Goal: Information Seeking & Learning: Learn about a topic

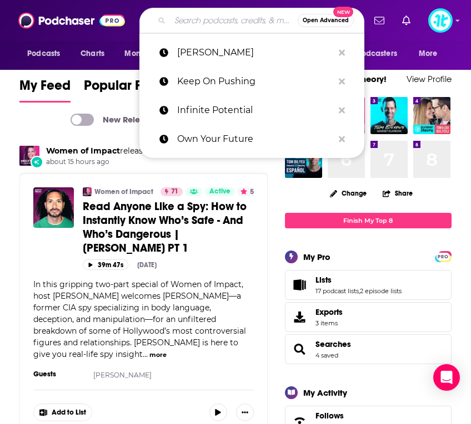
click at [216, 24] on input "Search podcasts, credits, & more..." at bounding box center [234, 21] width 128 height 18
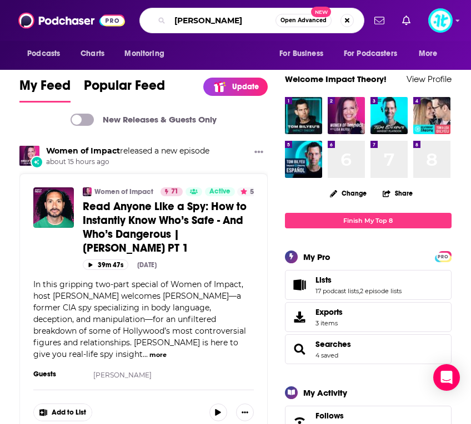
type input "[PERSON_NAME]"
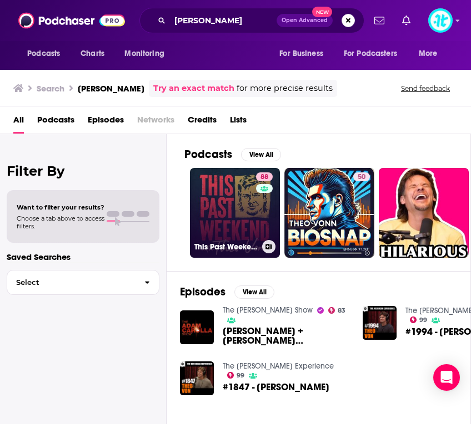
click at [237, 208] on link "88 This Past Weekend w/ [PERSON_NAME]" at bounding box center [235, 213] width 90 height 90
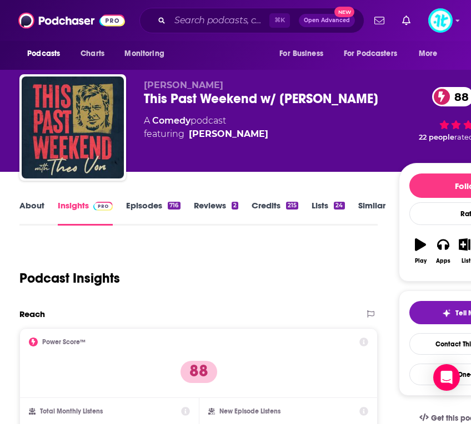
click at [141, 206] on link "Episodes 716" at bounding box center [153, 213] width 54 height 26
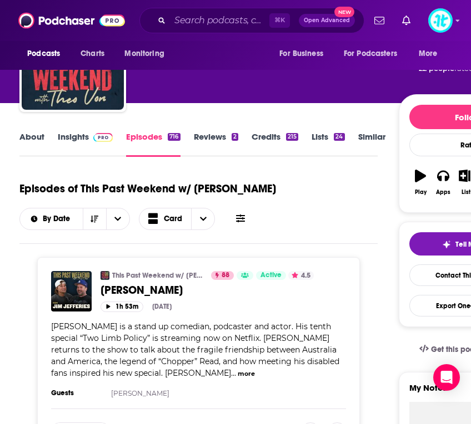
scroll to position [97, 0]
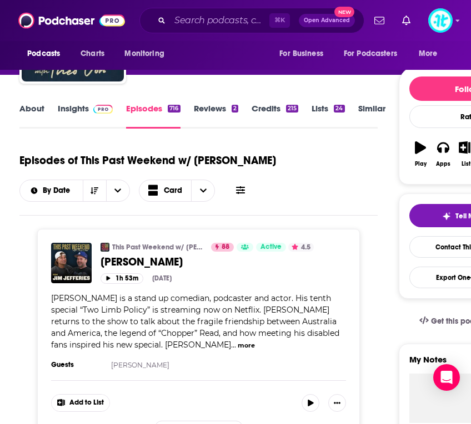
click at [240, 189] on icon at bounding box center [240, 190] width 9 height 9
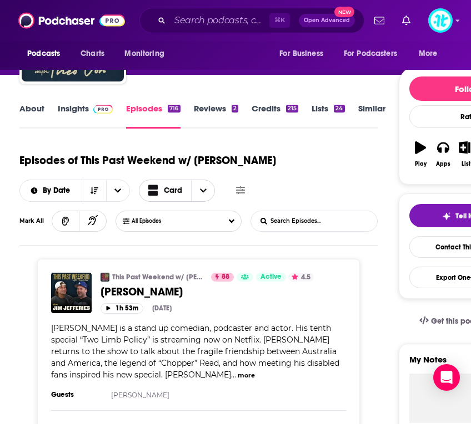
click at [198, 191] on span "Choose View" at bounding box center [202, 190] width 23 height 21
click at [187, 228] on span "Table" at bounding box center [183, 230] width 44 height 6
click at [174, 191] on span "Card" at bounding box center [173, 191] width 18 height 8
click at [159, 227] on span "Choose View" at bounding box center [155, 230] width 14 height 8
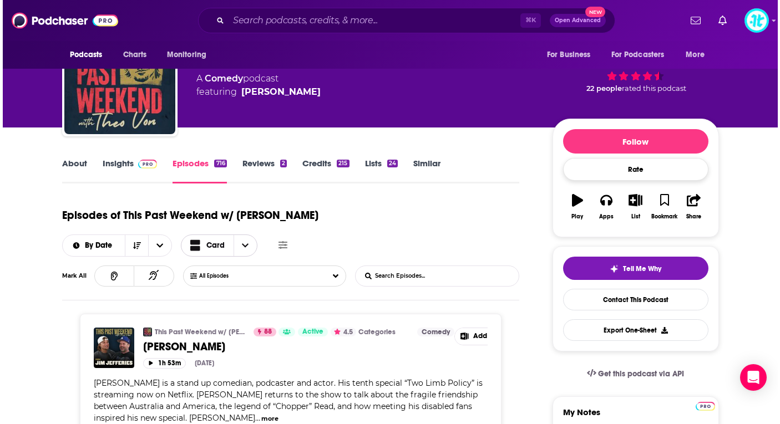
scroll to position [53, 0]
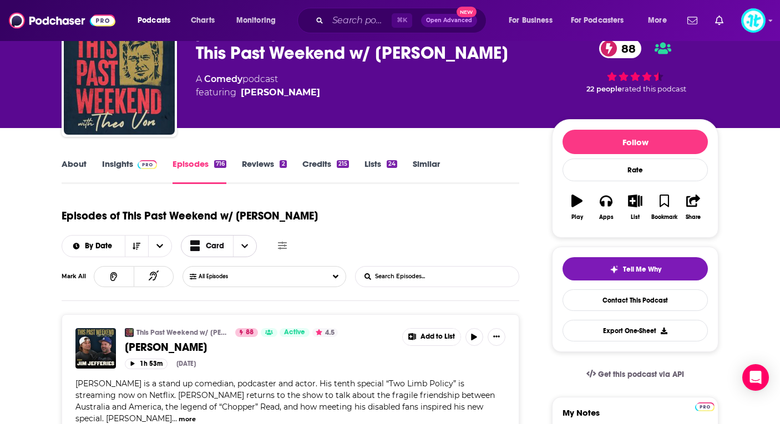
click at [256, 236] on span "Choose View" at bounding box center [244, 246] width 23 height 21
click at [248, 282] on span "Table" at bounding box center [226, 285] width 44 height 6
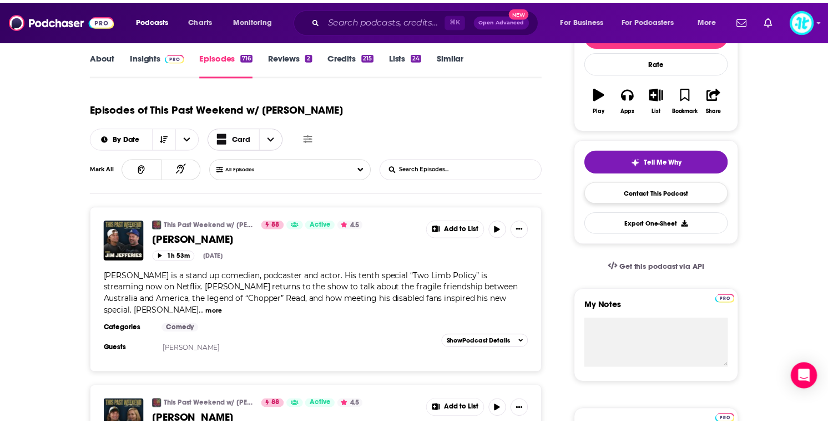
scroll to position [161, 0]
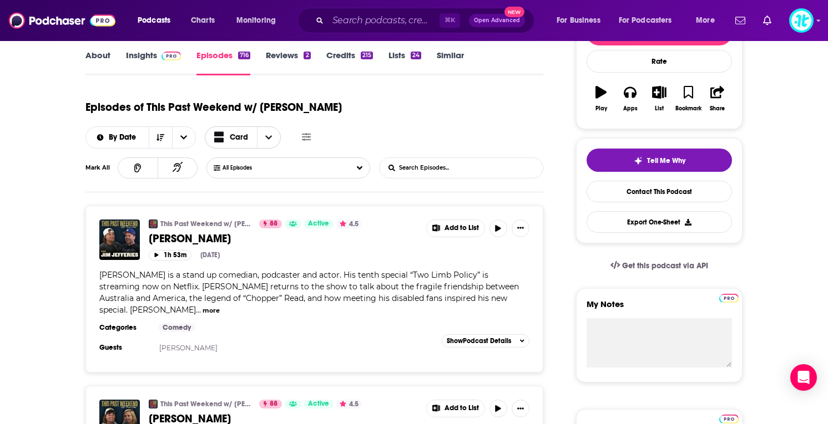
click at [280, 127] on span "Choose View" at bounding box center [268, 137] width 23 height 21
click at [272, 174] on span "Table" at bounding box center [250, 177] width 44 height 6
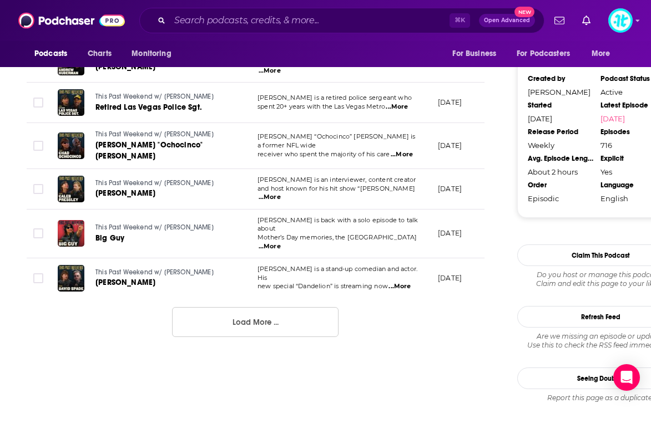
scroll to position [1155, 0]
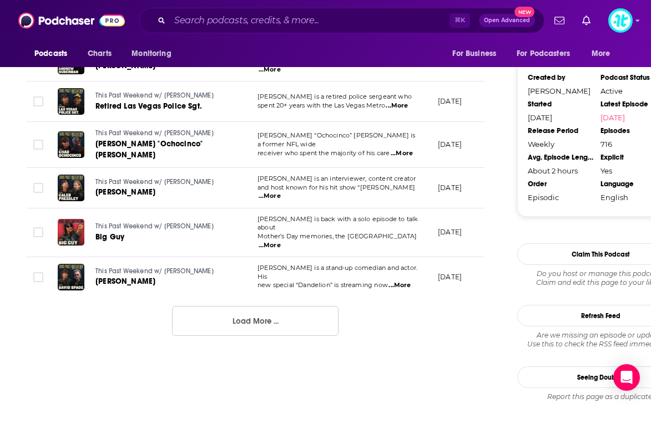
click at [267, 306] on button "Load More ..." at bounding box center [255, 321] width 166 height 30
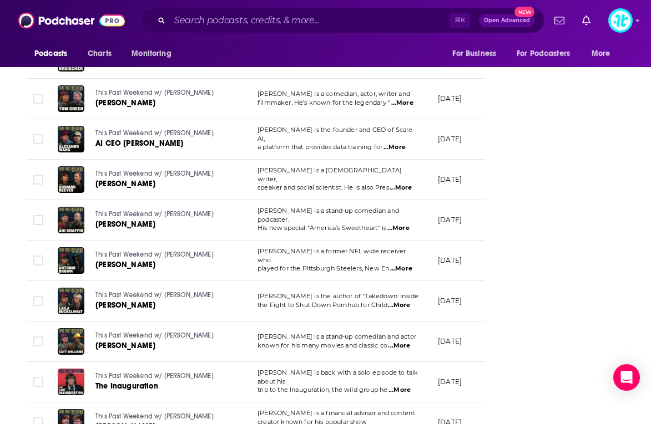
scroll to position [2034, 0]
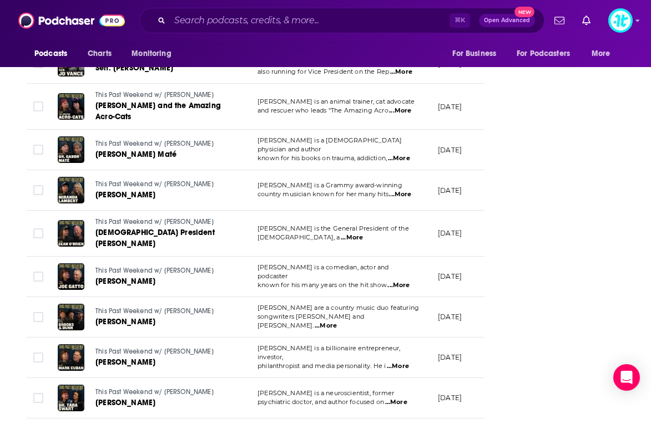
scroll to position [3057, 0]
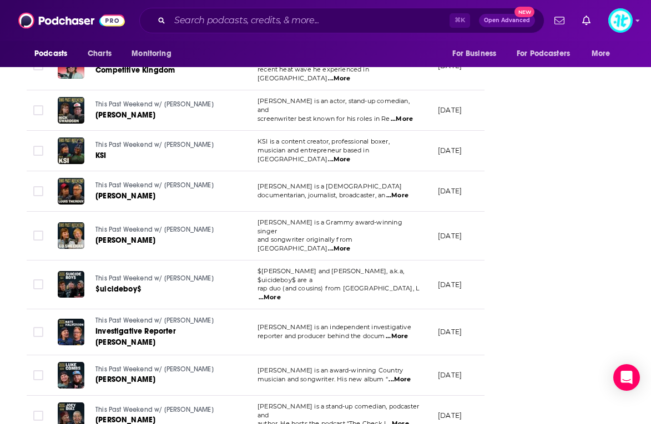
scroll to position [4076, 0]
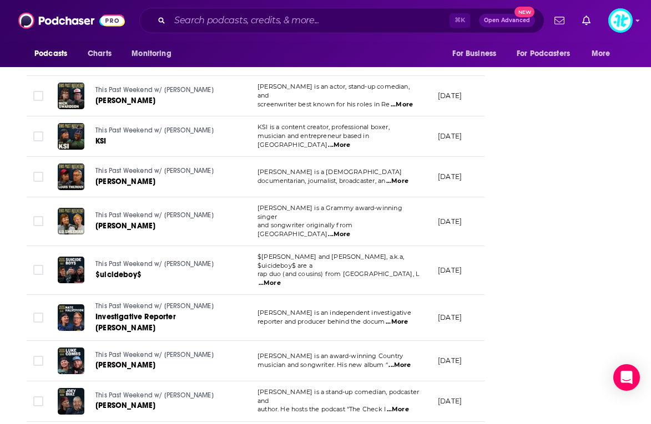
drag, startPoint x: 297, startPoint y: 388, endPoint x: 347, endPoint y: 325, distance: 80.3
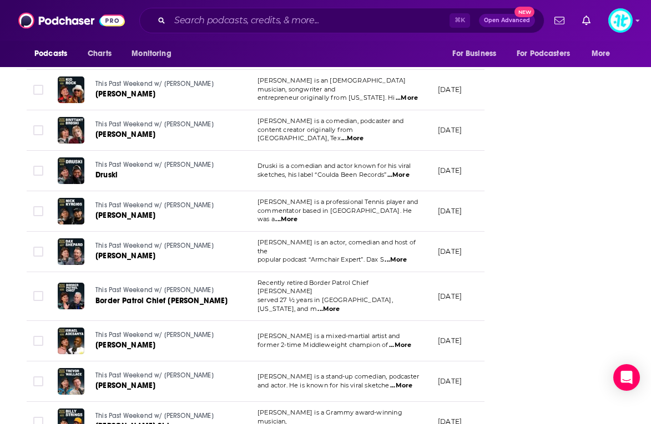
scroll to position [5088, 0]
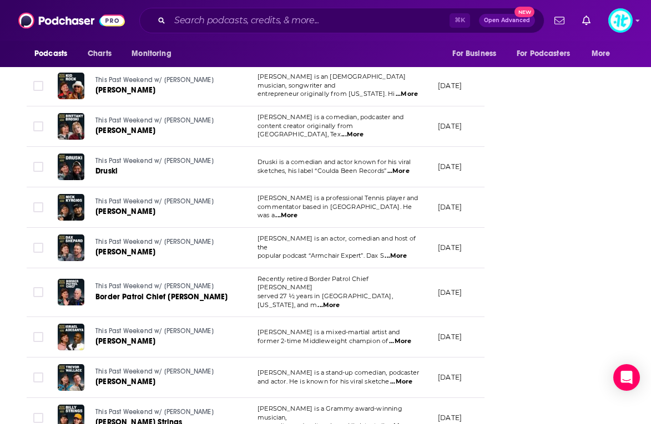
drag, startPoint x: 284, startPoint y: 384, endPoint x: 330, endPoint y: 302, distance: 93.9
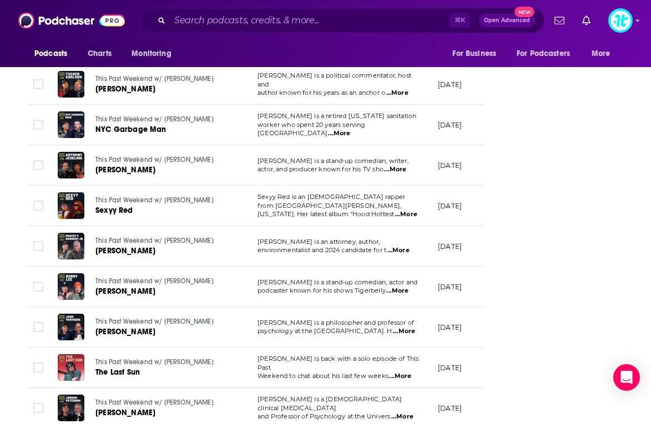
scroll to position [6107, 0]
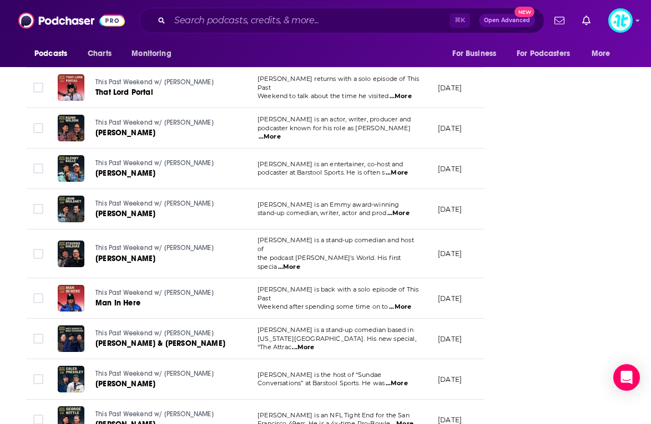
scroll to position [7119, 0]
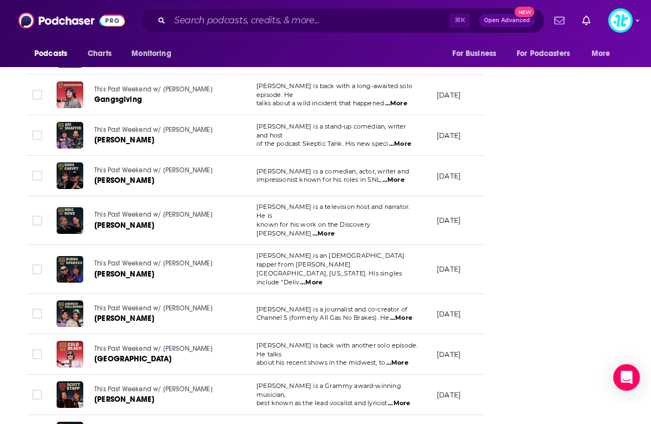
scroll to position [8126, 0]
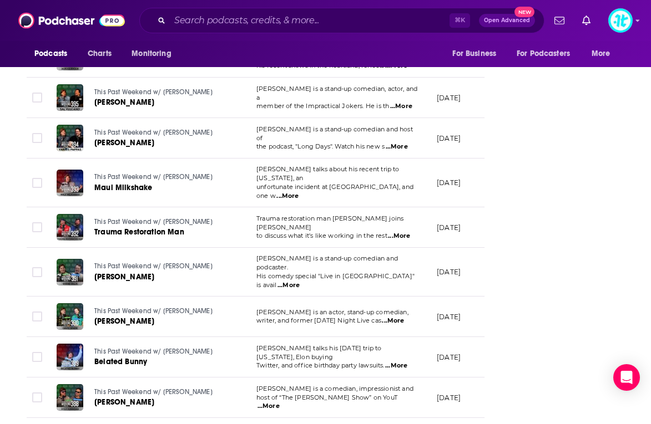
scroll to position [9145, 0]
drag, startPoint x: 252, startPoint y: 391, endPoint x: 294, endPoint y: 321, distance: 81.4
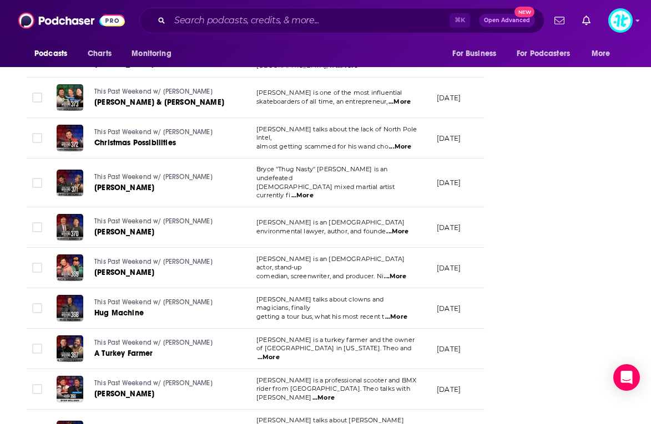
scroll to position [10157, 0]
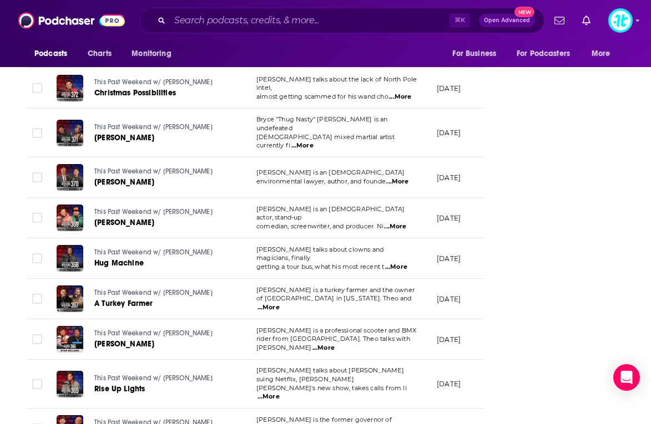
drag, startPoint x: 263, startPoint y: 390, endPoint x: 353, endPoint y: 317, distance: 116.0
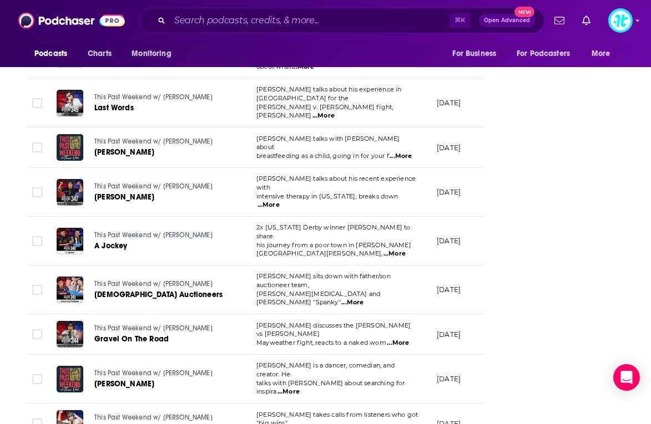
scroll to position [11170, 0]
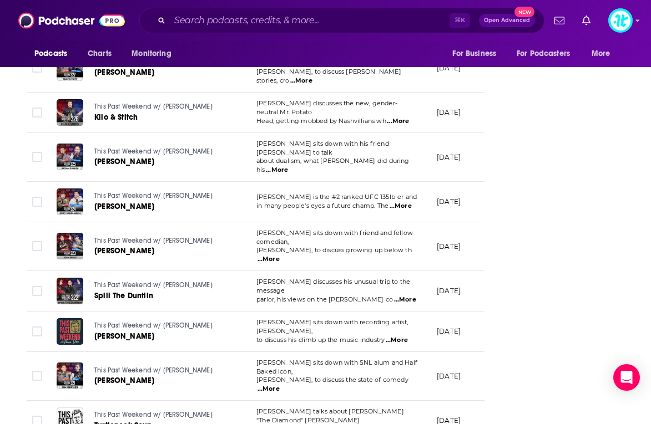
scroll to position [12183, 0]
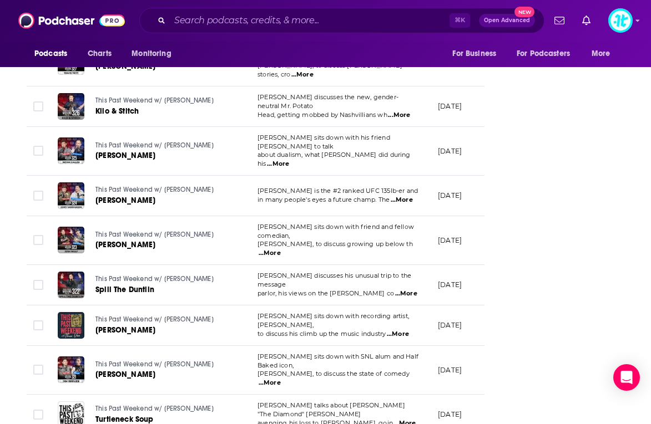
scroll to position [12184, 0]
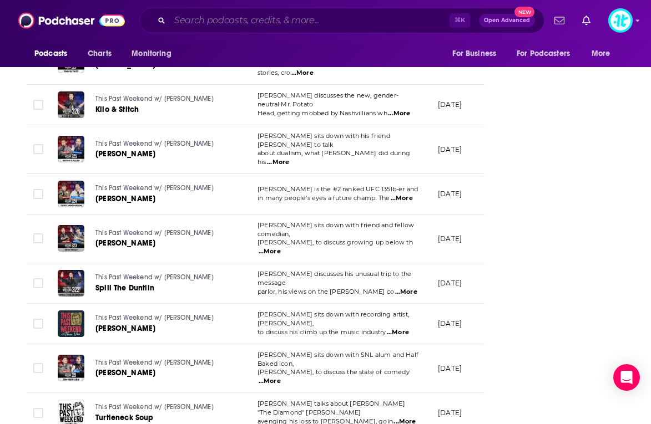
click at [338, 22] on input "Search podcasts, credits, & more..." at bounding box center [310, 21] width 280 height 18
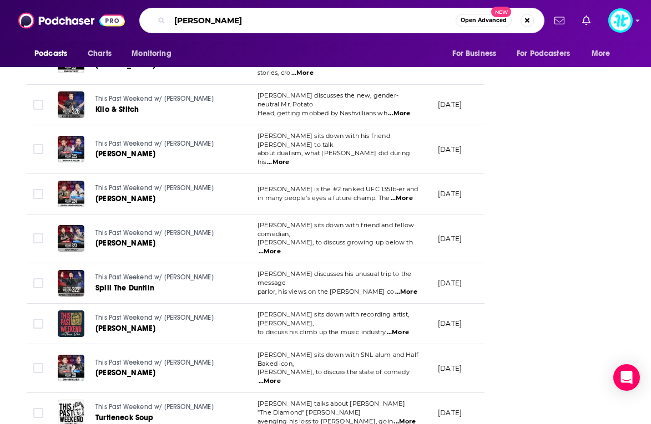
type input "[PERSON_NAME]"
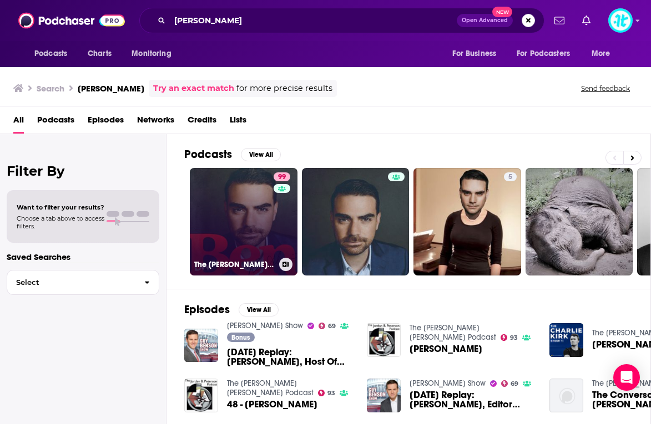
click at [252, 206] on link "99 The [PERSON_NAME] Show" at bounding box center [244, 222] width 108 height 108
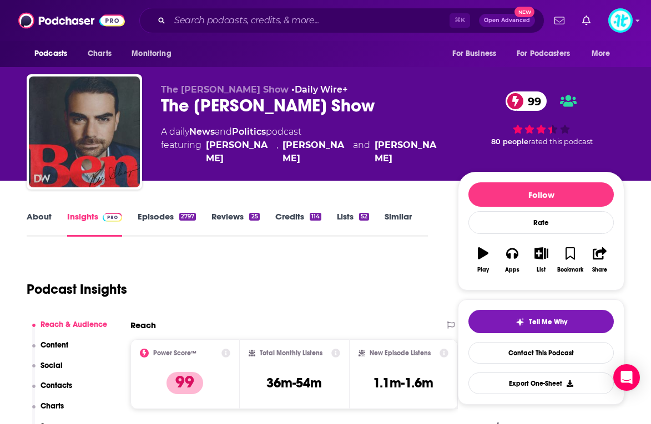
click at [163, 218] on link "Episodes 2797" at bounding box center [167, 224] width 58 height 26
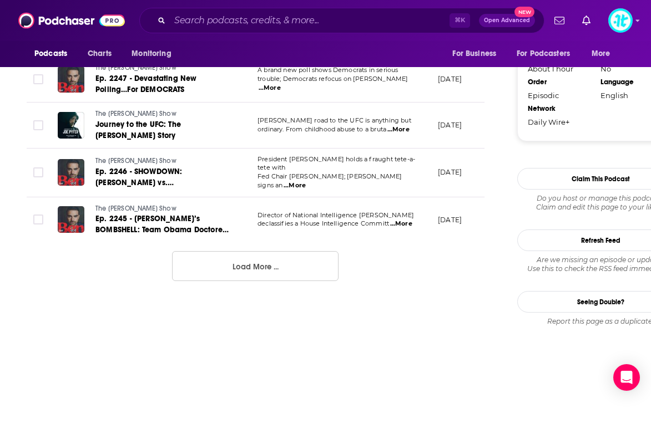
scroll to position [0, 315]
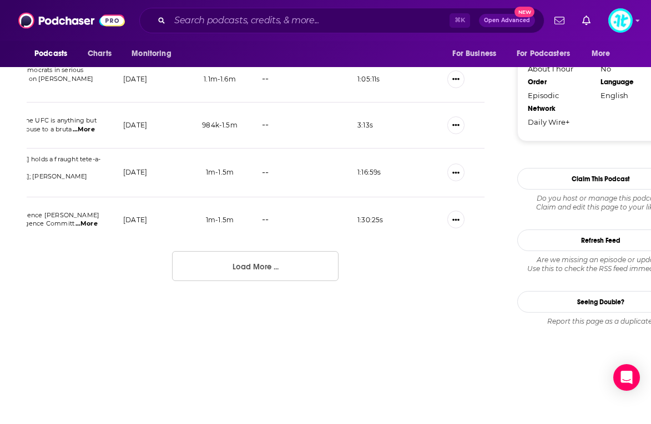
click at [253, 251] on button "Load More ..." at bounding box center [255, 266] width 166 height 30
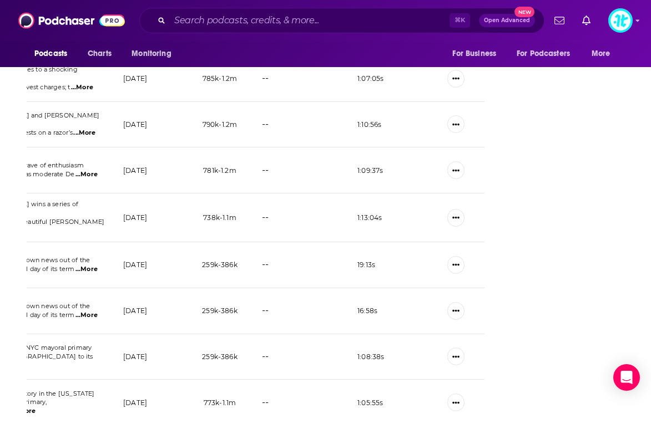
scroll to position [2248, 0]
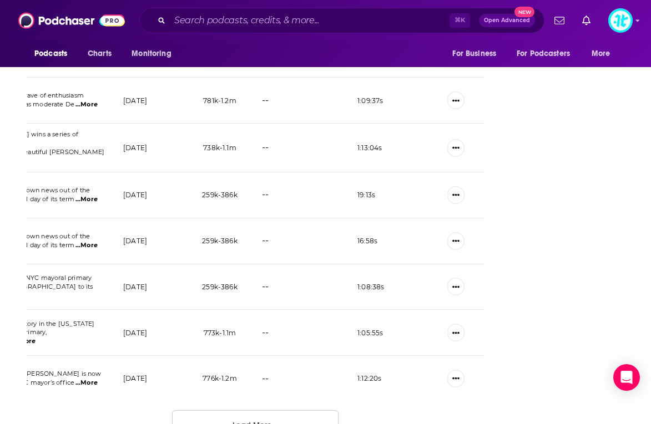
click at [271, 385] on button "Load More ..." at bounding box center [255, 426] width 166 height 30
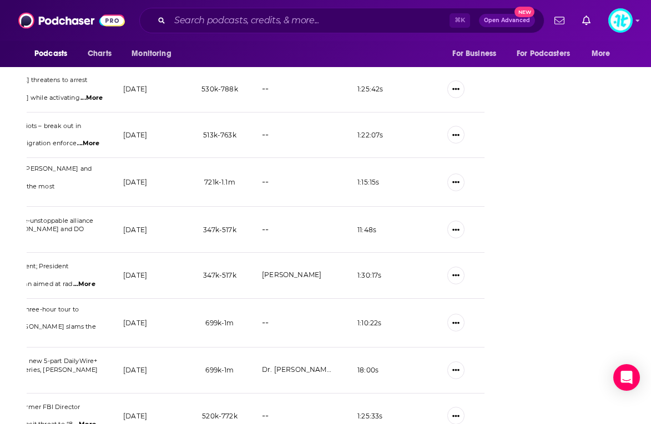
scroll to position [3389, 0]
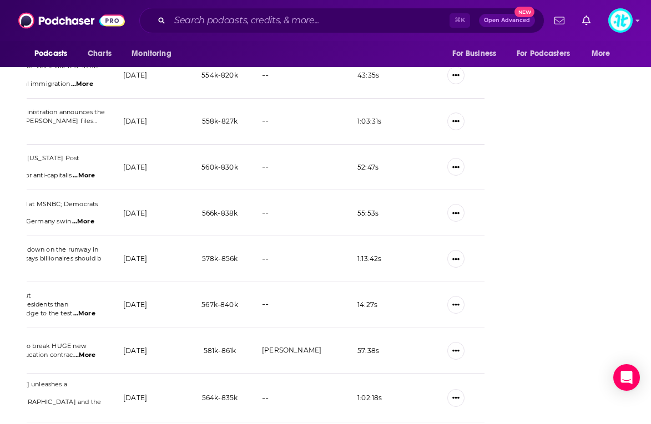
scroll to position [4532, 0]
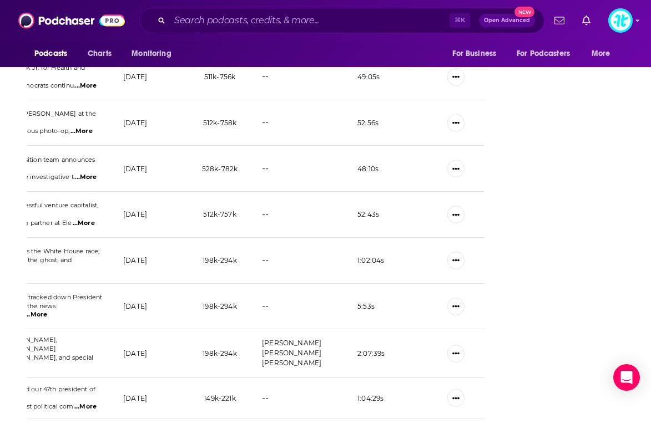
scroll to position [5658, 0]
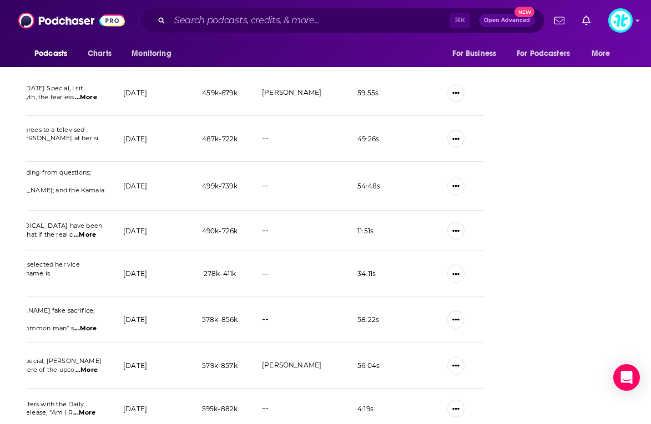
scroll to position [6785, 0]
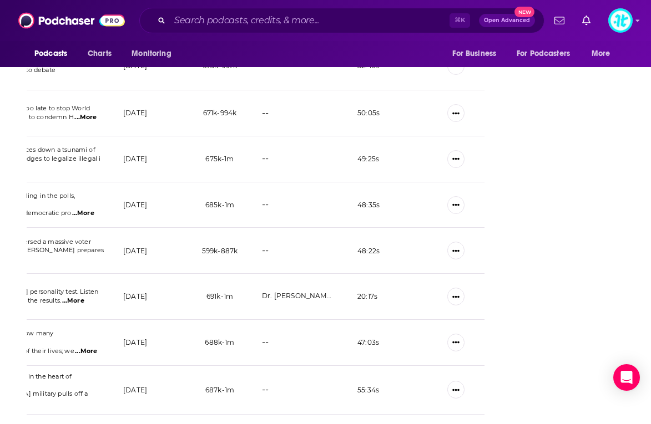
scroll to position [7906, 0]
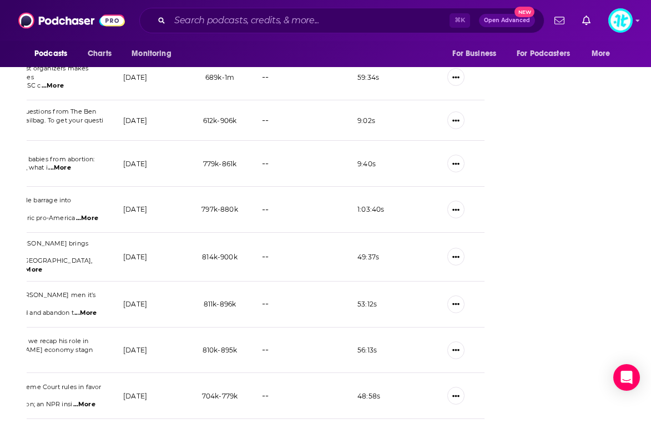
scroll to position [9011, 0]
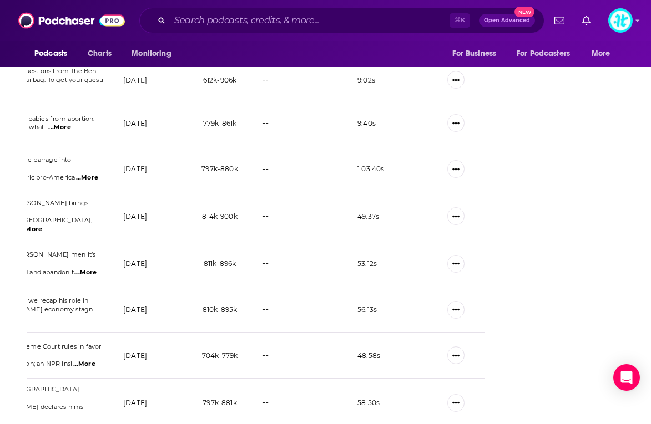
drag, startPoint x: 280, startPoint y: 387, endPoint x: 327, endPoint y: 280, distance: 116.8
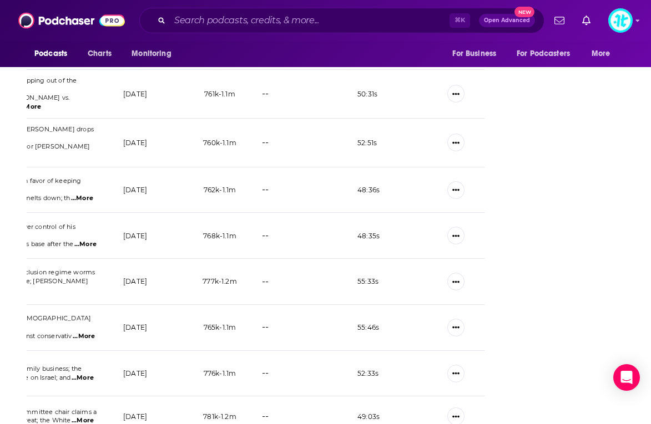
scroll to position [10132, 0]
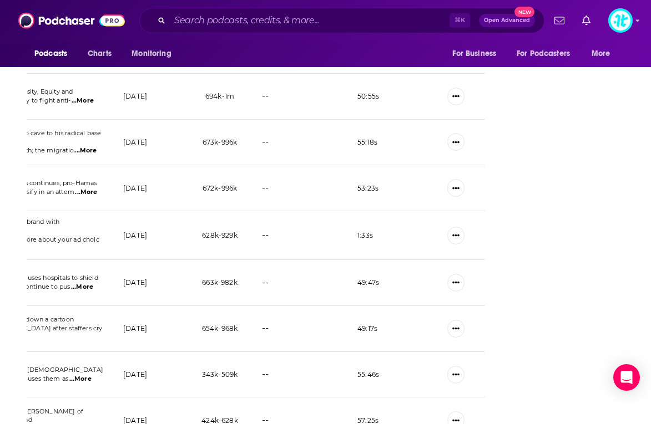
scroll to position [11231, 0]
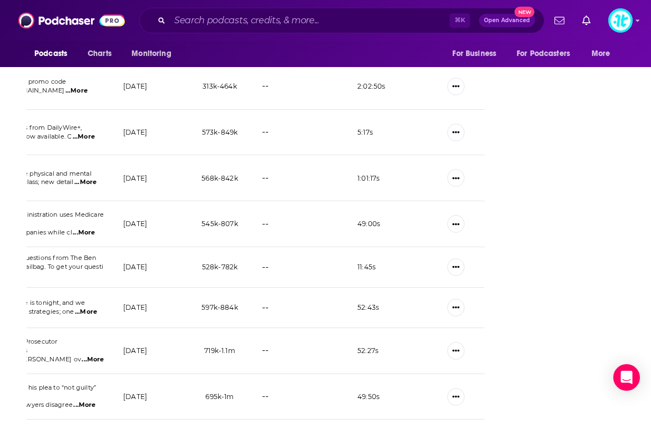
scroll to position [12352, 0]
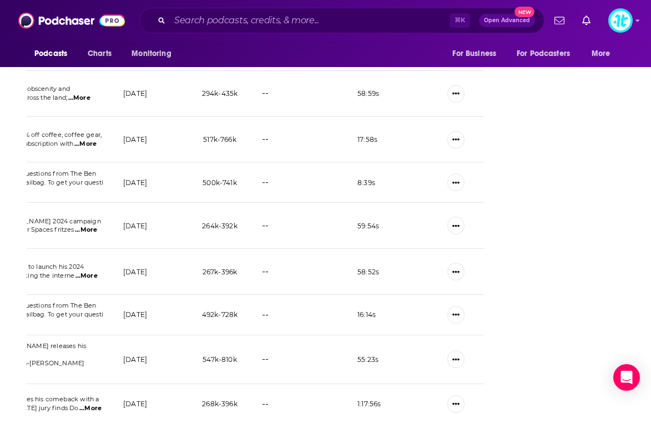
scroll to position [13457, 0]
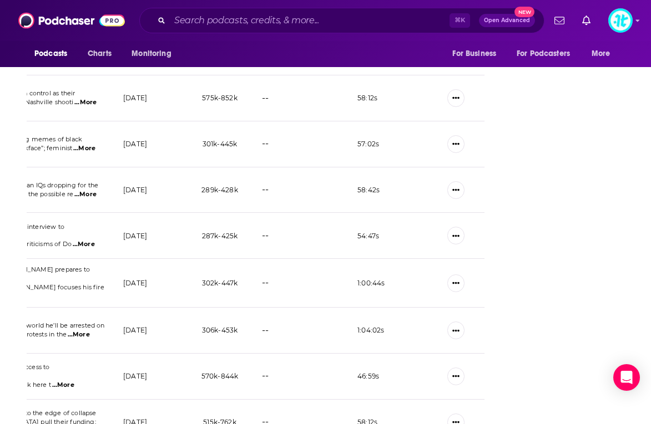
scroll to position [14589, 0]
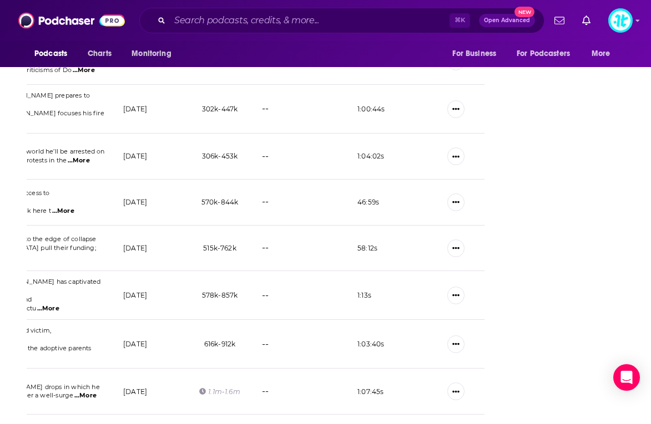
drag, startPoint x: 266, startPoint y: 388, endPoint x: 270, endPoint y: 382, distance: 7.4
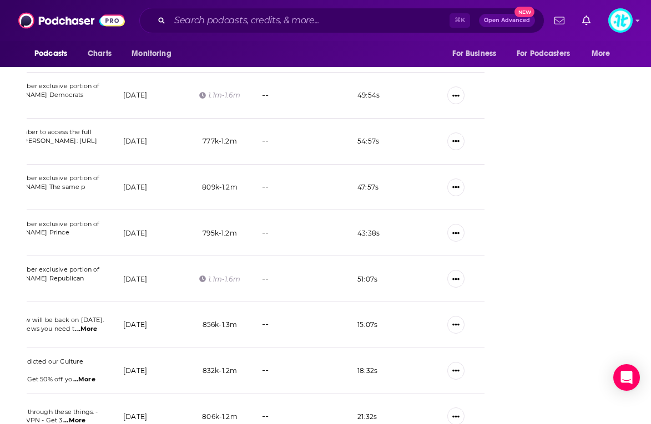
scroll to position [15726, 0]
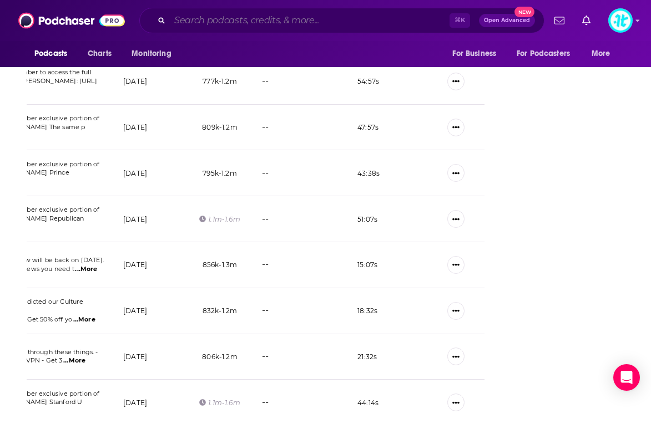
click at [284, 21] on input "Search podcasts, credits, & more..." at bounding box center [310, 21] width 280 height 18
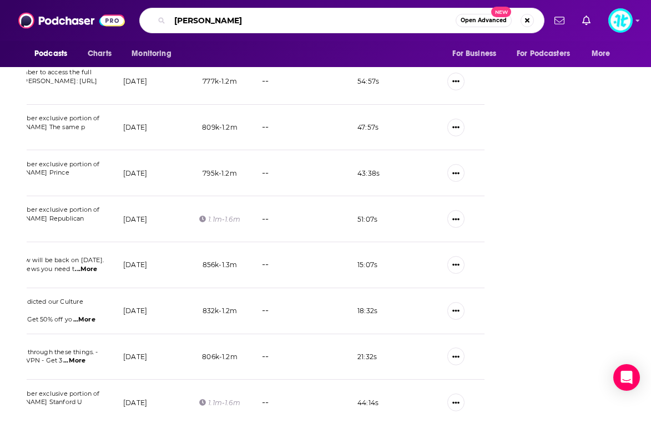
type input "[PERSON_NAME]"
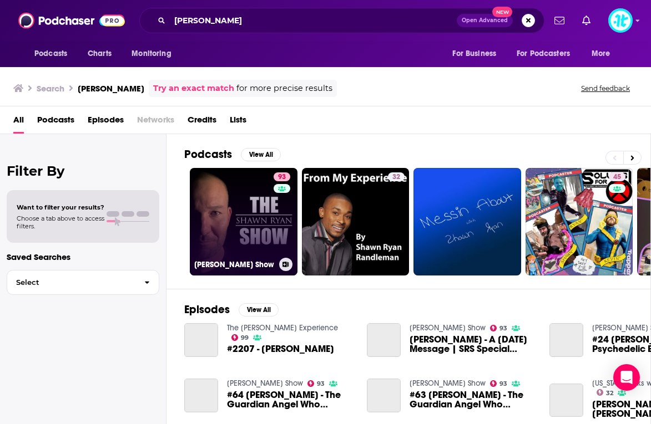
click at [262, 224] on link "93 [PERSON_NAME] Show" at bounding box center [244, 222] width 108 height 108
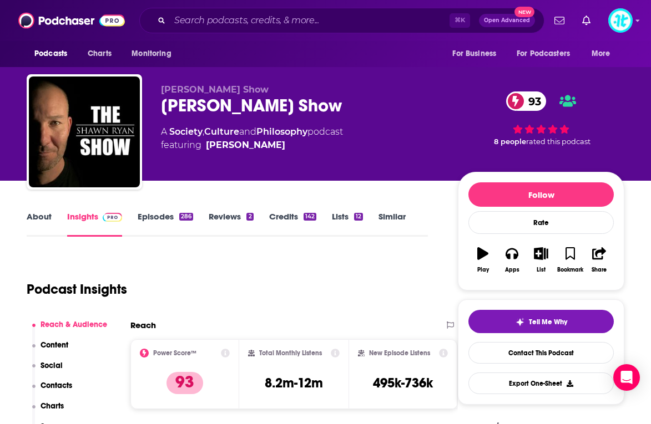
click at [157, 218] on link "Episodes 286" at bounding box center [165, 224] width 55 height 26
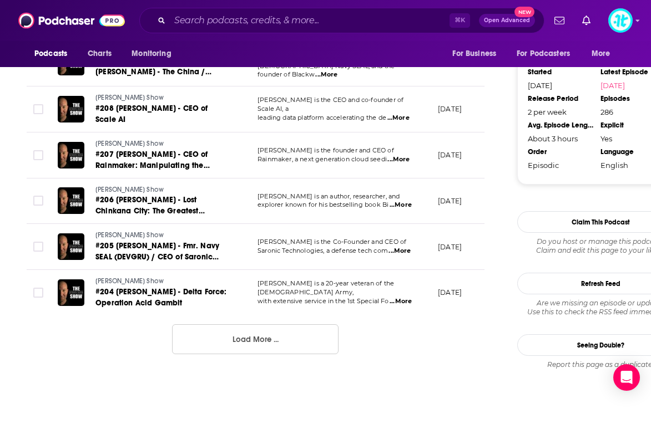
scroll to position [1174, 0]
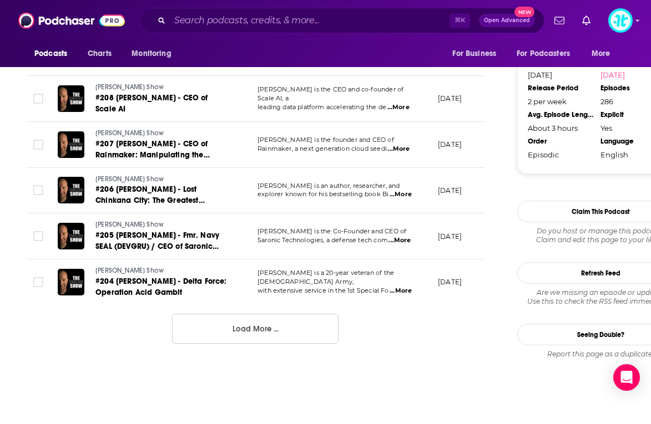
click at [277, 319] on button "Load More ..." at bounding box center [255, 329] width 166 height 30
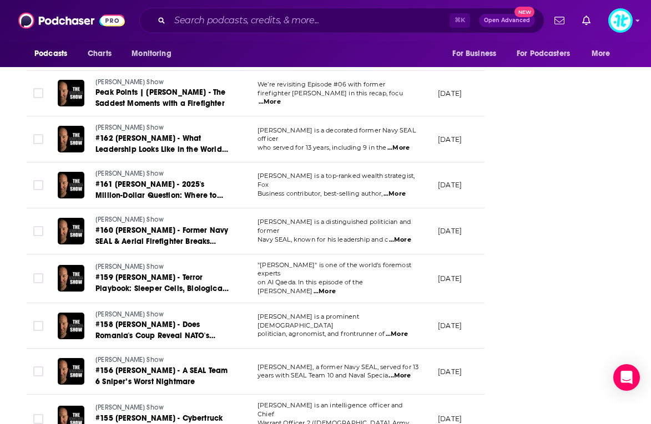
scroll to position [2243, 0]
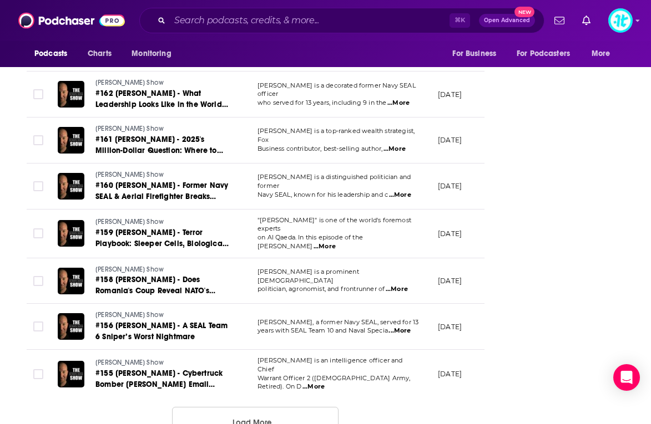
click at [255, 385] on button "Load More ..." at bounding box center [255, 422] width 166 height 30
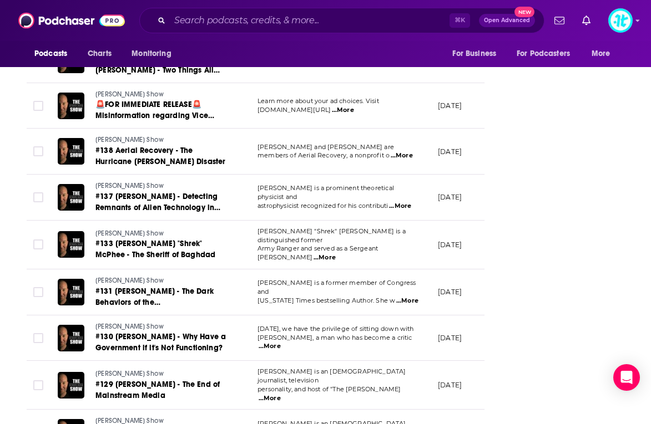
scroll to position [3391, 0]
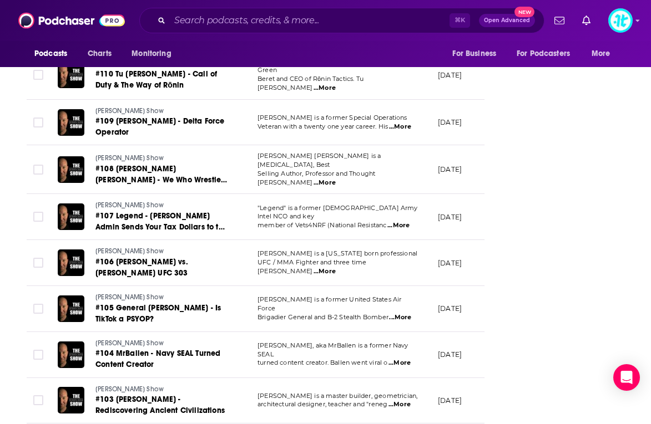
scroll to position [4531, 0]
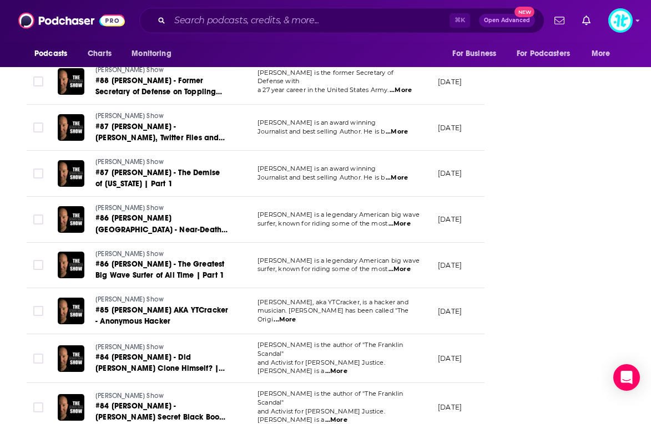
scroll to position [5682, 0]
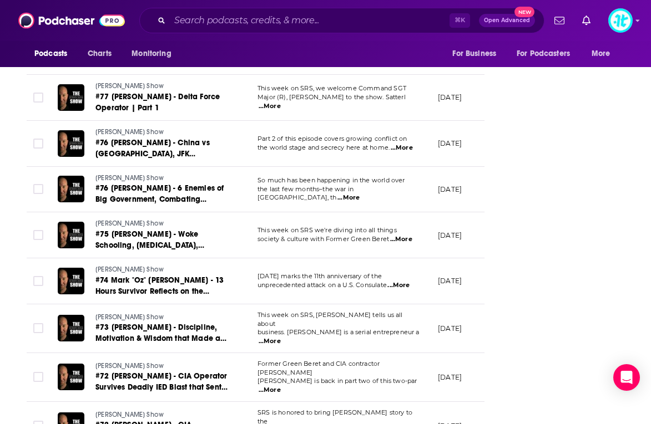
scroll to position [6830, 0]
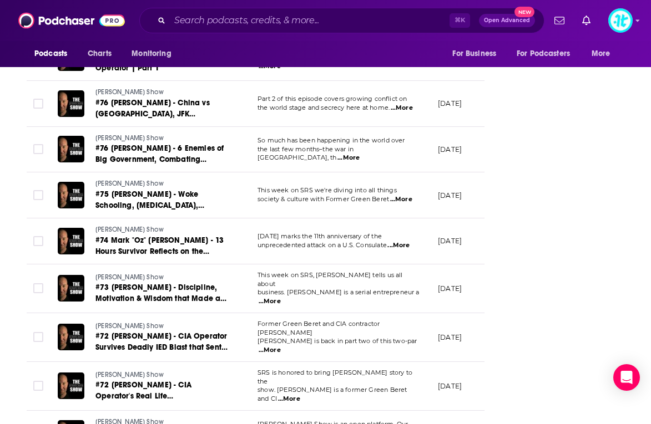
drag, startPoint x: 299, startPoint y: 385, endPoint x: 305, endPoint y: 373, distance: 12.9
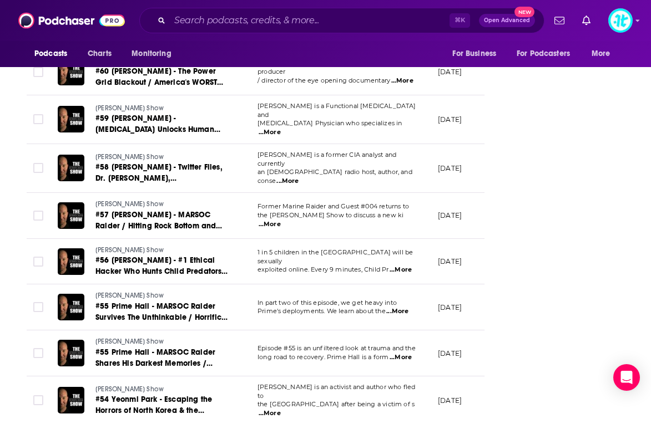
scroll to position [7973, 0]
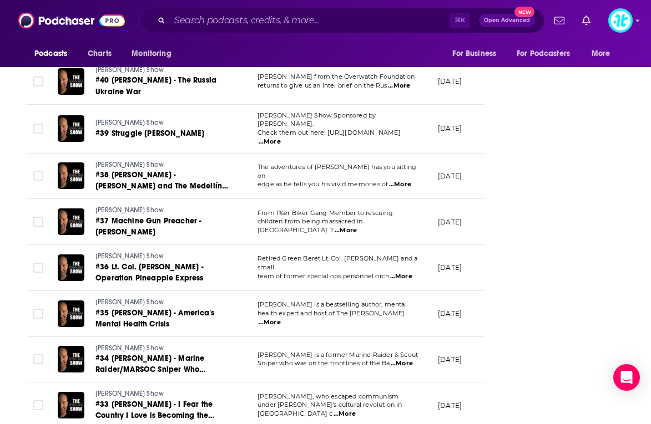
scroll to position [9121, 0]
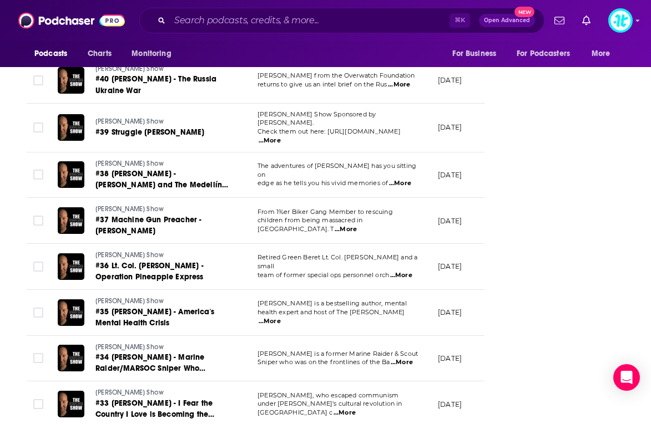
drag, startPoint x: 291, startPoint y: 398, endPoint x: 274, endPoint y: 280, distance: 119.9
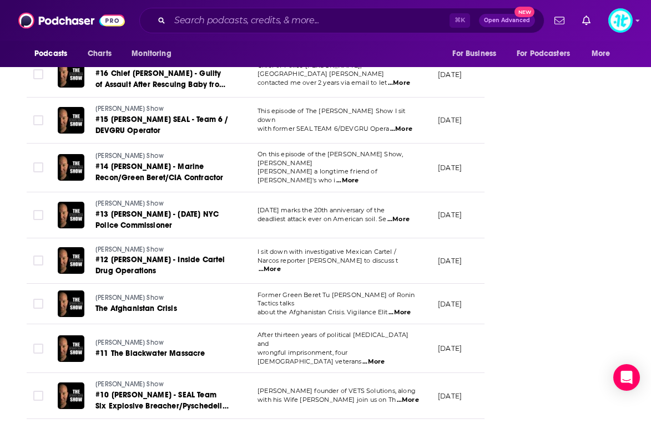
scroll to position [10253, 0]
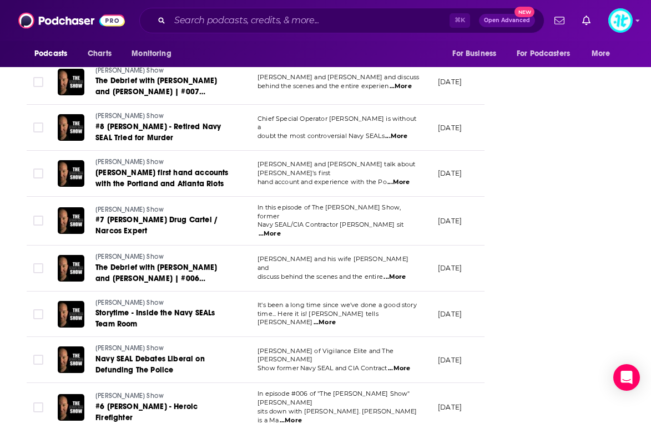
scroll to position [10759, 0]
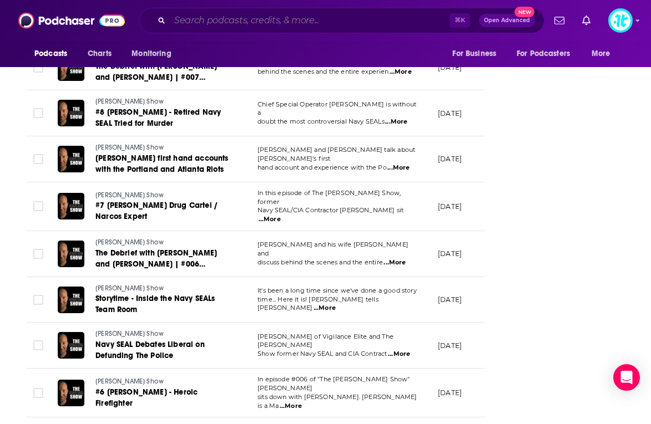
click at [315, 21] on input "Search podcasts, credits, & more..." at bounding box center [310, 21] width 280 height 18
click at [341, 16] on input "Search podcasts, credits, & more..." at bounding box center [310, 21] width 280 height 18
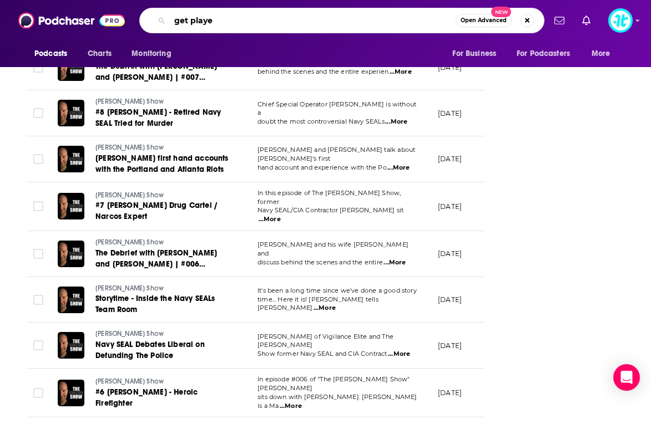
type input "get played"
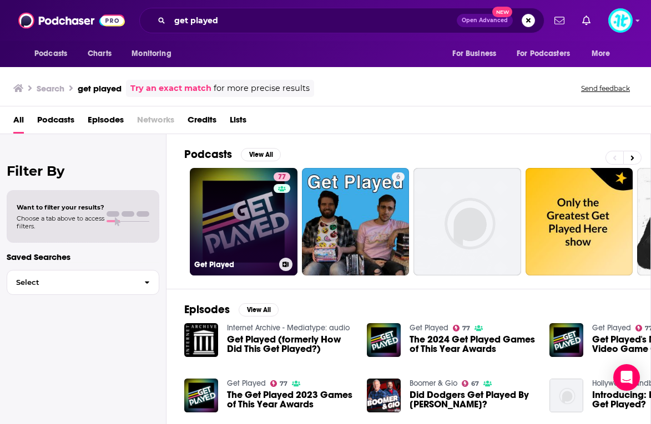
click at [255, 219] on link "77 Get Played" at bounding box center [244, 222] width 108 height 108
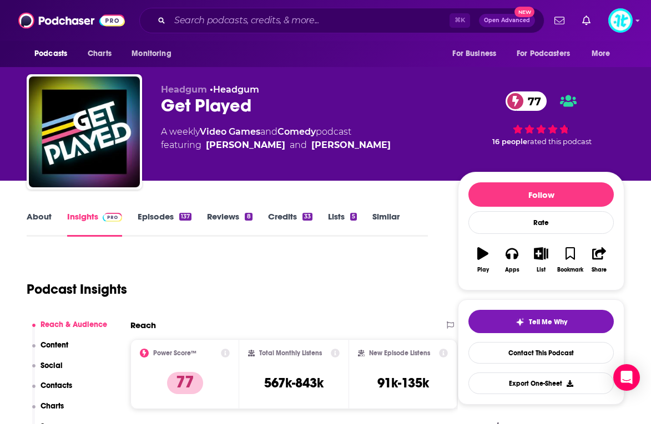
click at [160, 214] on link "Episodes 137" at bounding box center [165, 224] width 54 height 26
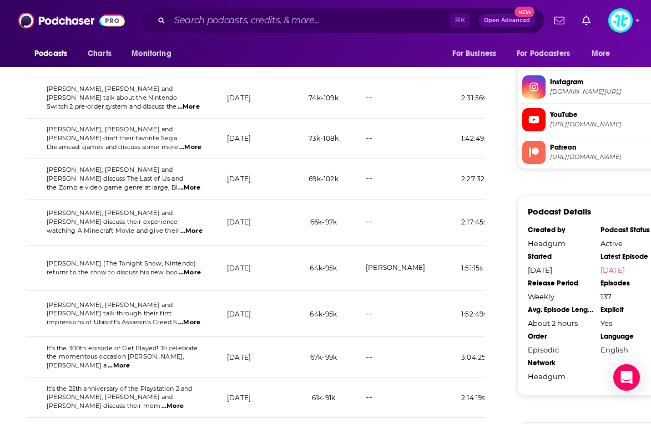
scroll to position [1010, 0]
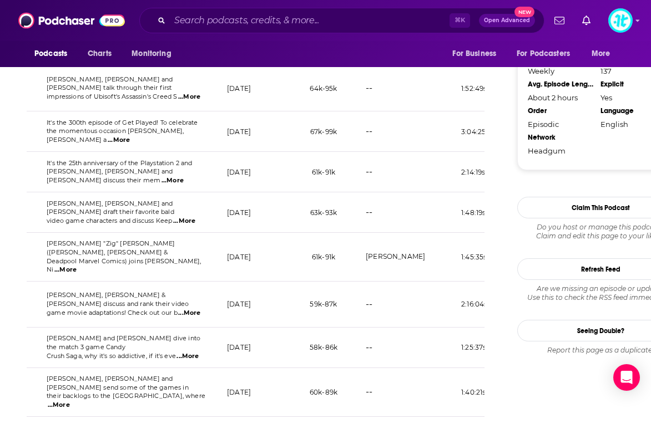
scroll to position [0, 210]
click at [321, 29] on div "⌘ K Open Advanced New" at bounding box center [341, 21] width 405 height 26
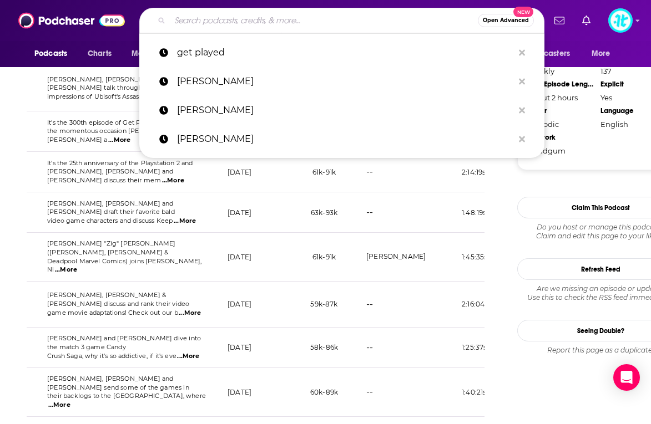
click at [323, 24] on input "Search podcasts, credits, & more..." at bounding box center [324, 21] width 308 height 18
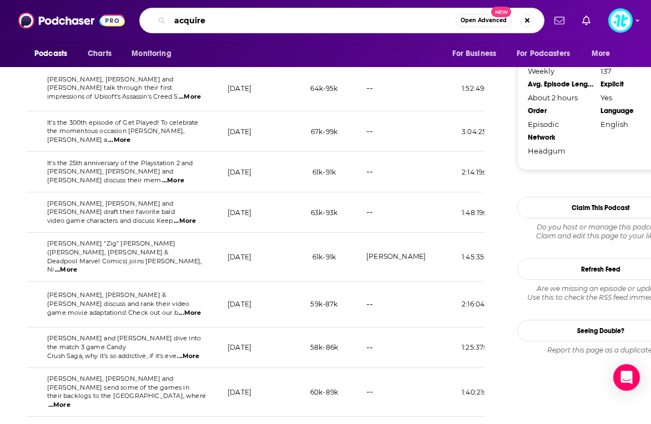
type input "acquired"
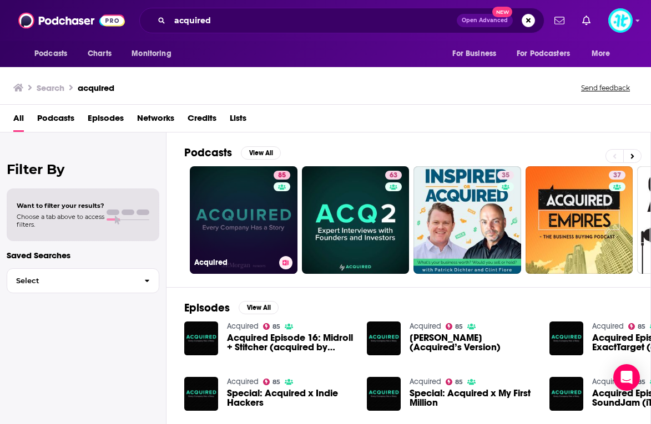
click at [235, 208] on link "85 Acquired" at bounding box center [244, 220] width 108 height 108
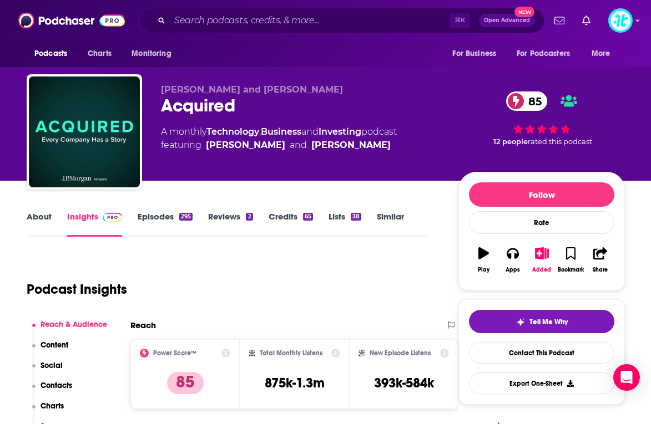
click at [164, 219] on link "Episodes 295" at bounding box center [165, 224] width 55 height 26
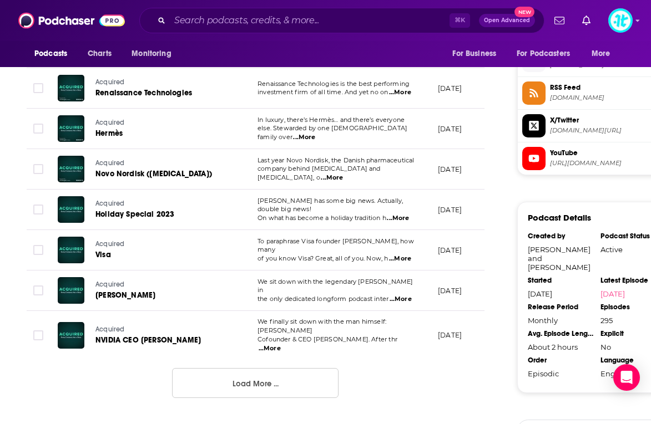
scroll to position [1048, 0]
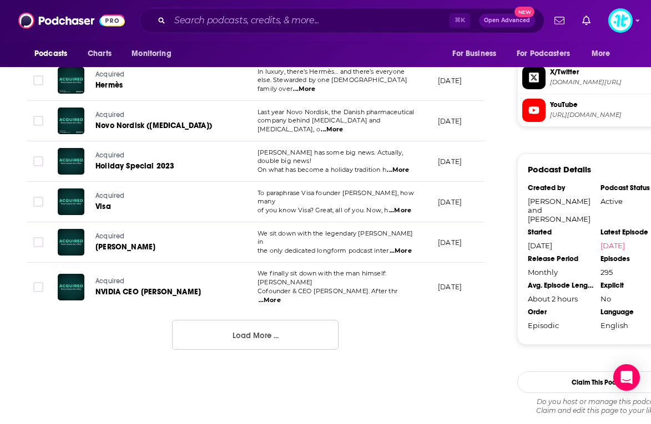
click at [299, 320] on button "Load More ..." at bounding box center [255, 335] width 166 height 30
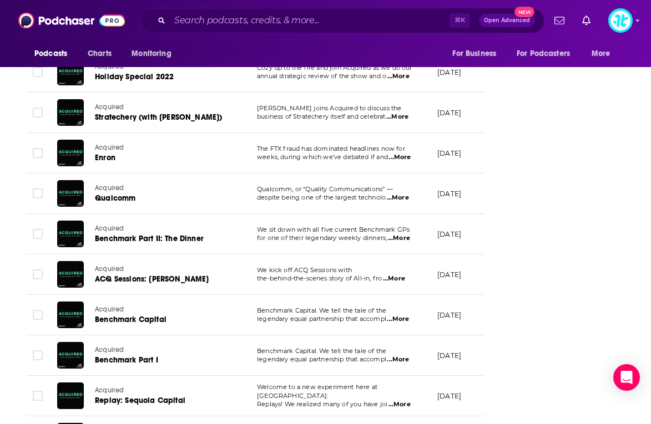
scroll to position [2010, 0]
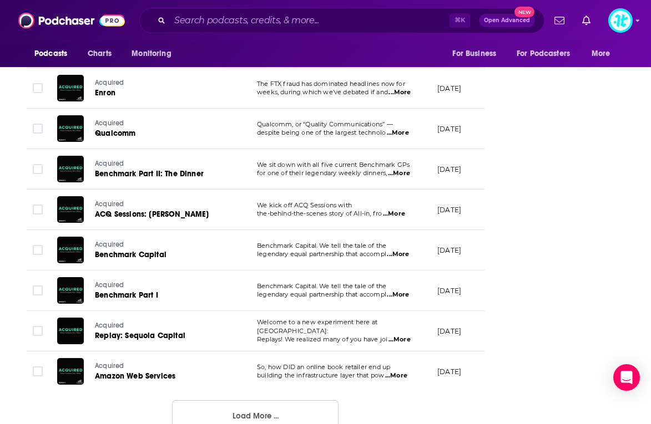
click at [292, 385] on button "Load More ..." at bounding box center [255, 416] width 166 height 30
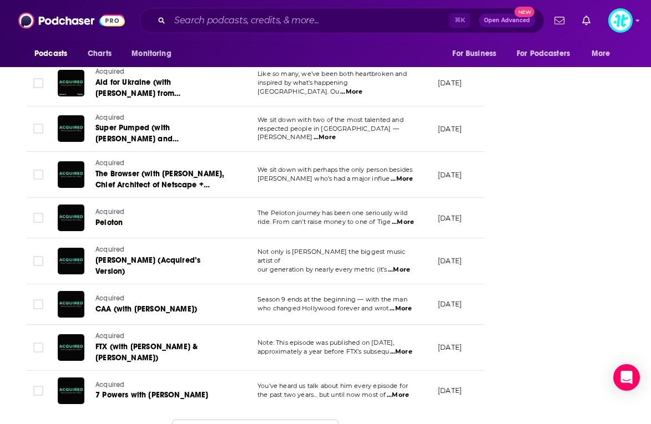
scroll to position [3115, 0]
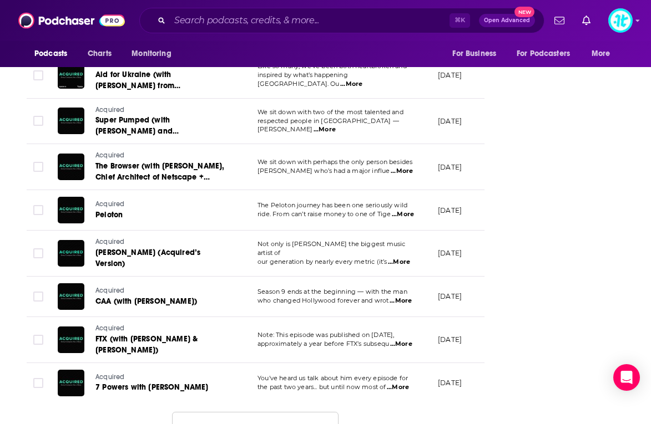
click at [267, 385] on button "Load More ..." at bounding box center [255, 427] width 166 height 30
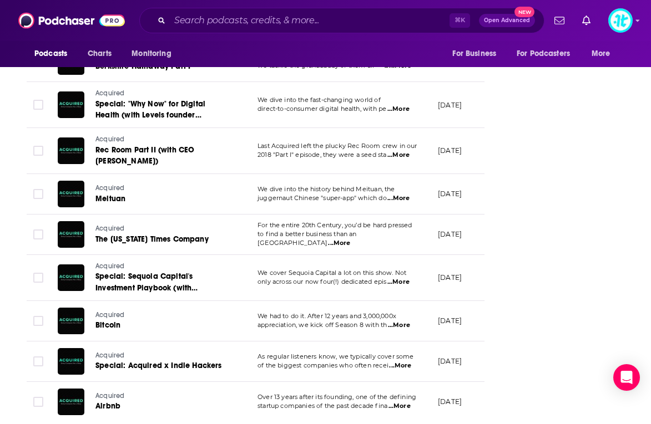
scroll to position [4176, 0]
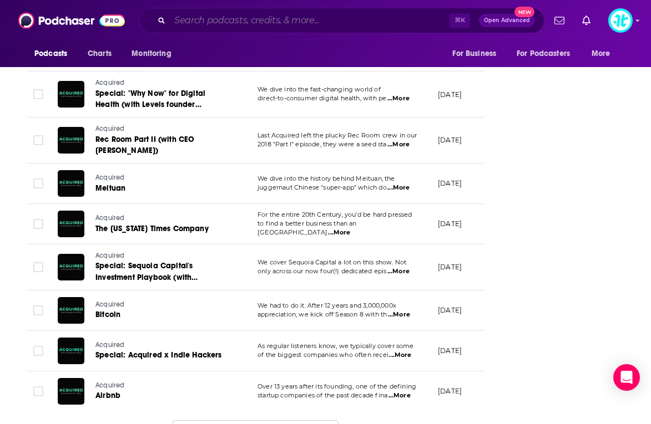
click at [329, 24] on input "Search podcasts, credits, & more..." at bounding box center [310, 21] width 280 height 18
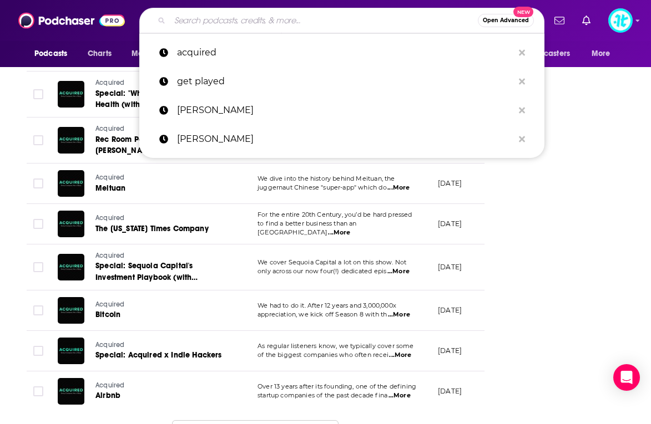
click at [329, 24] on input "Search podcasts, credits, & more..." at bounding box center [324, 21] width 308 height 18
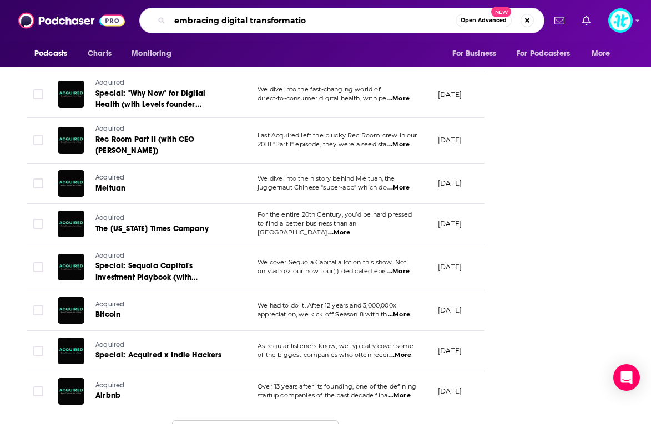
type input "embracing digital transformation"
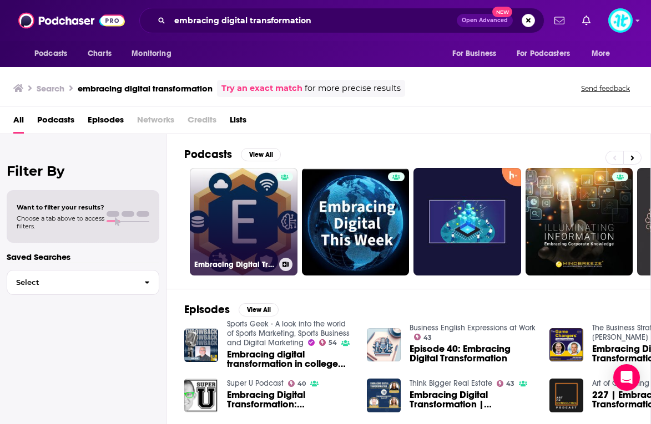
click at [236, 229] on link "Embracing Digital Transformation" at bounding box center [244, 222] width 108 height 108
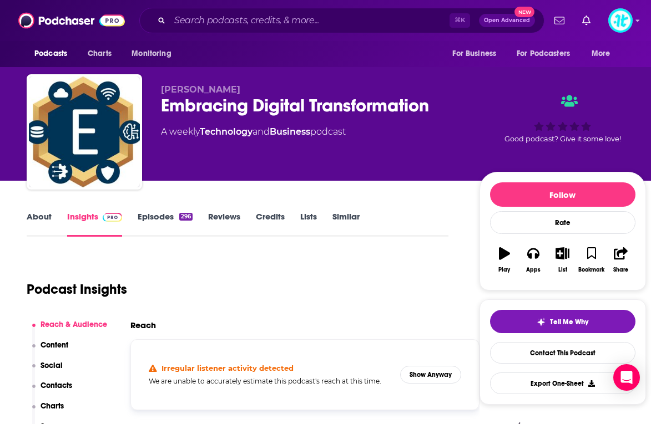
click at [160, 215] on link "Episodes 296" at bounding box center [165, 224] width 55 height 26
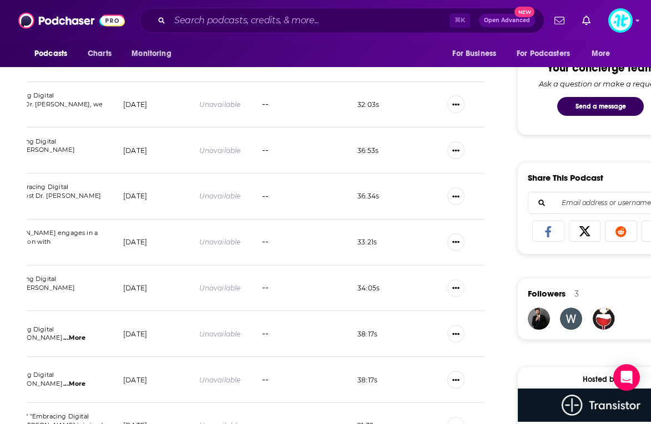
scroll to position [574, 0]
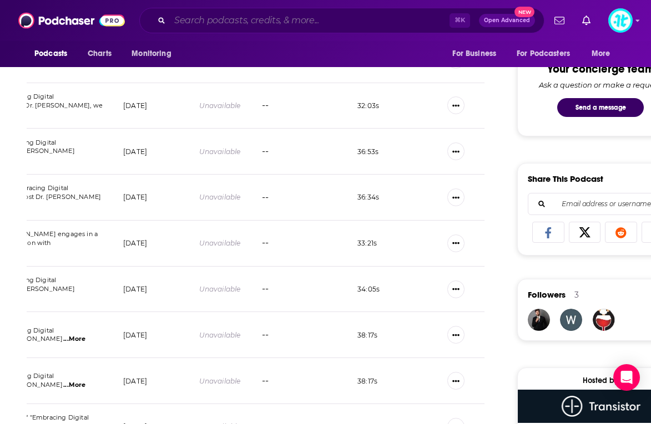
click at [244, 22] on input "Search podcasts, credits, & more..." at bounding box center [310, 21] width 280 height 18
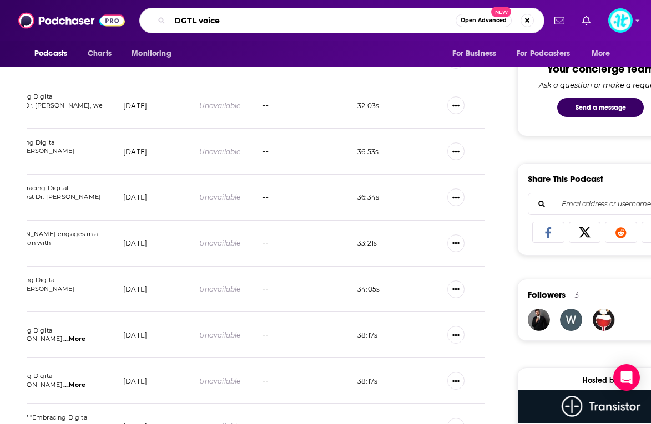
type input "DGTL voices"
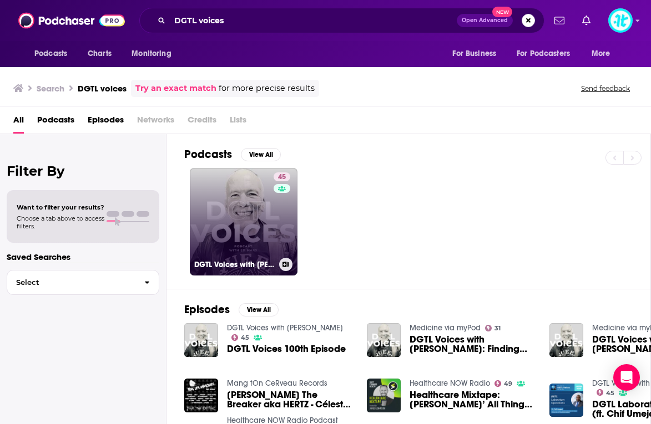
click at [259, 208] on link "45 DGTL Voices with [PERSON_NAME]" at bounding box center [244, 222] width 108 height 108
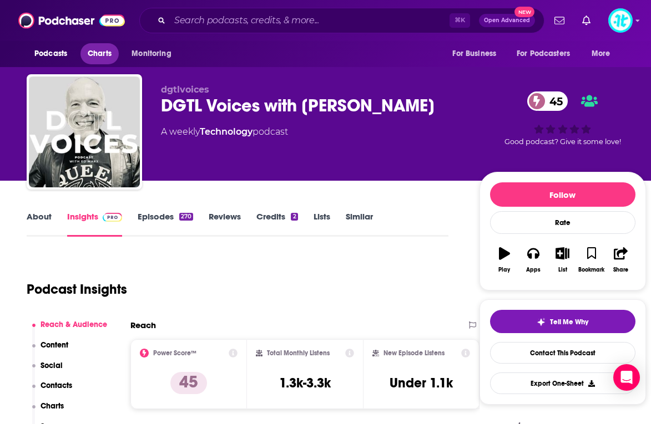
click at [97, 52] on span "Charts" at bounding box center [100, 54] width 24 height 16
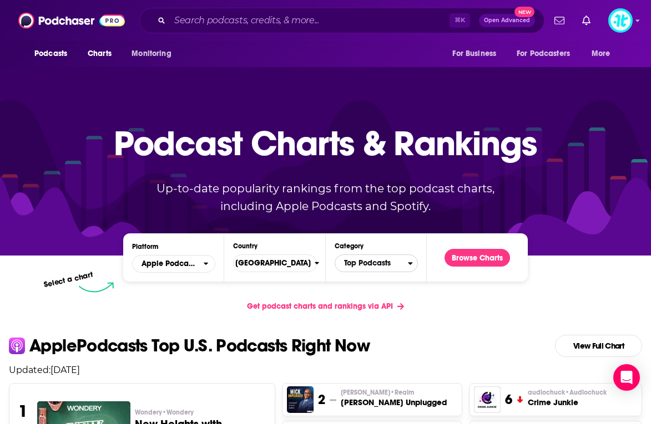
click at [364, 269] on span "Top Podcasts" at bounding box center [371, 263] width 73 height 19
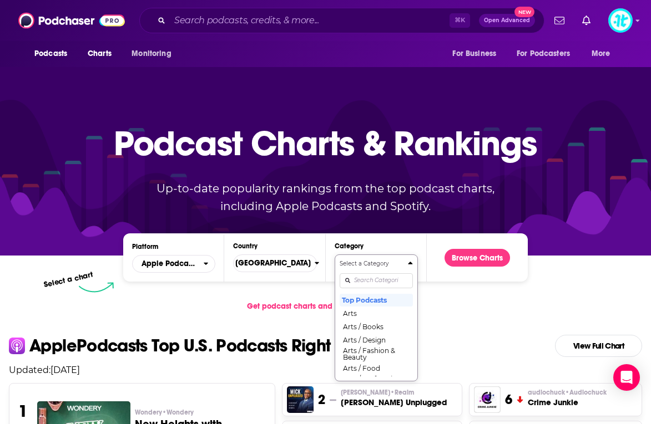
click at [372, 284] on div "Categories" at bounding box center [376, 281] width 73 height 26
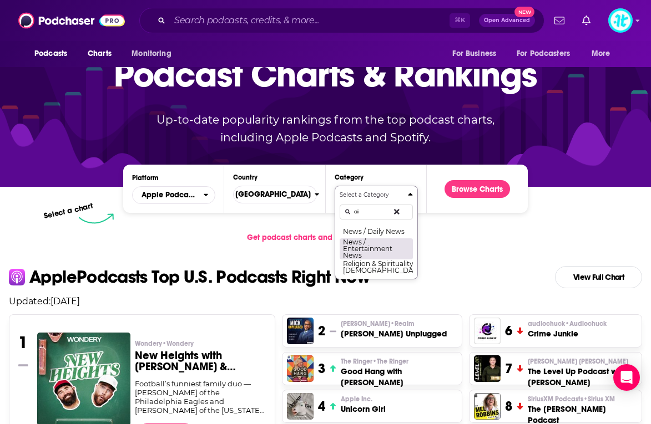
type input "ai"
click at [387, 246] on button "News / Entertainment News" at bounding box center [376, 249] width 73 height 22
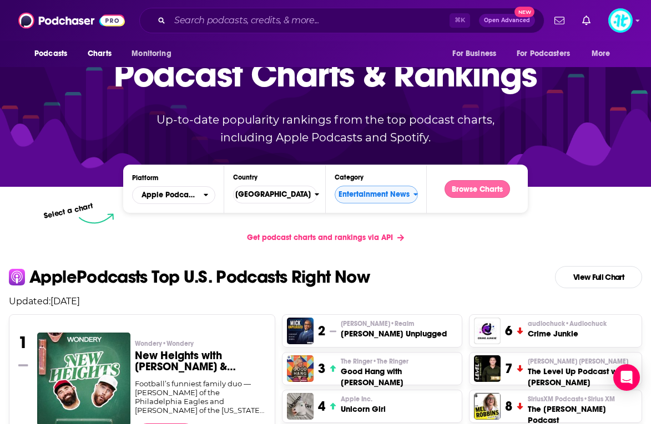
click at [495, 185] on button "Browse Charts" at bounding box center [476, 189] width 65 height 18
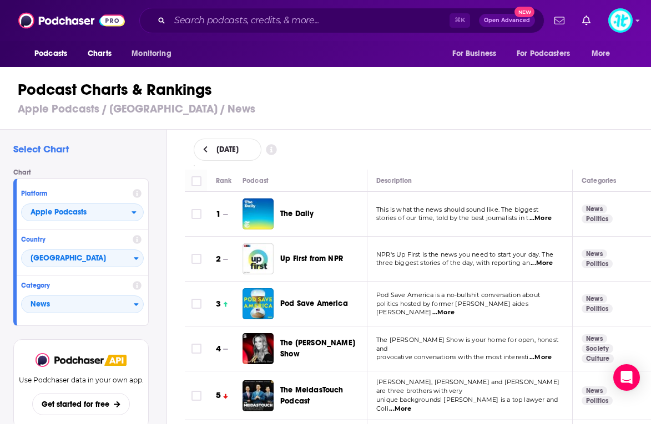
scroll to position [2, 0]
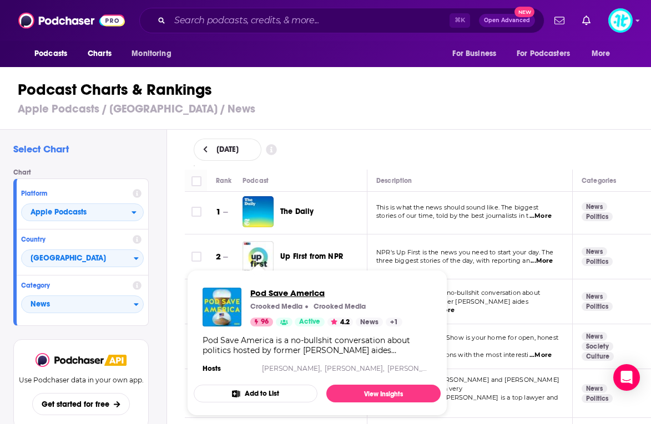
click at [266, 295] on span "Pod Save America" at bounding box center [326, 293] width 152 height 11
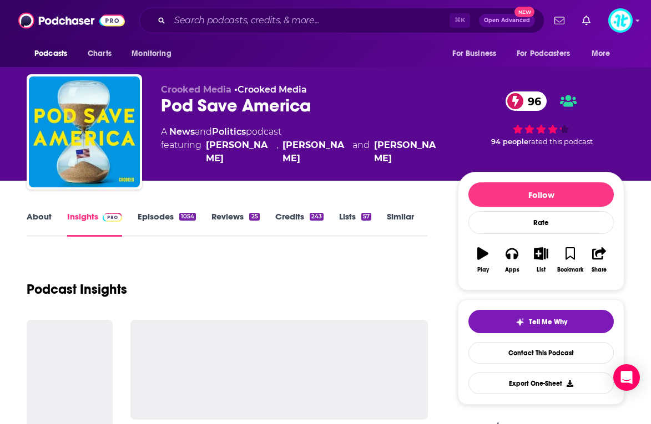
click at [165, 218] on link "Episodes 1054" at bounding box center [167, 224] width 58 height 26
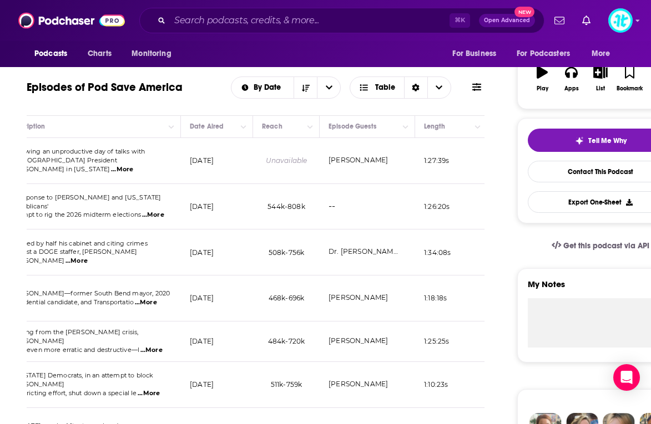
scroll to position [175, 0]
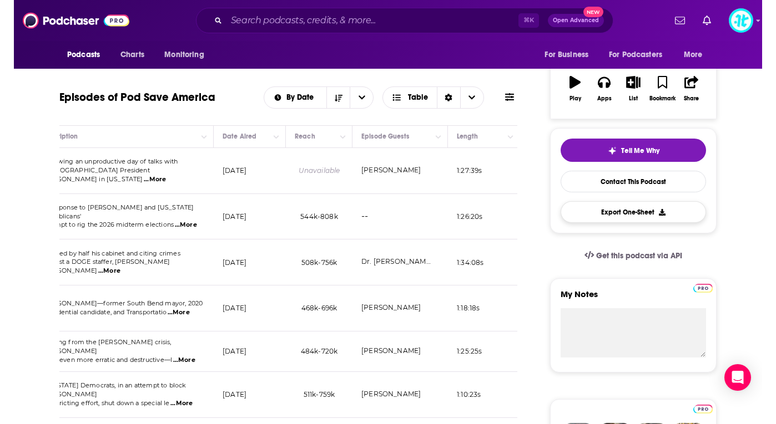
scroll to position [169, 0]
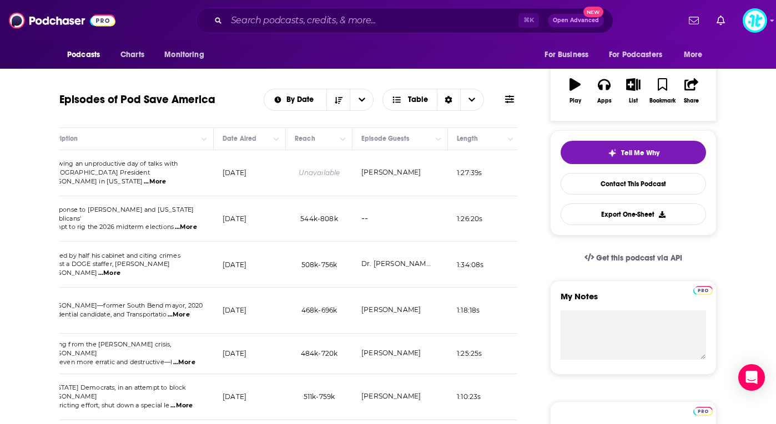
click at [411, 349] on link "[PERSON_NAME]" at bounding box center [390, 353] width 59 height 8
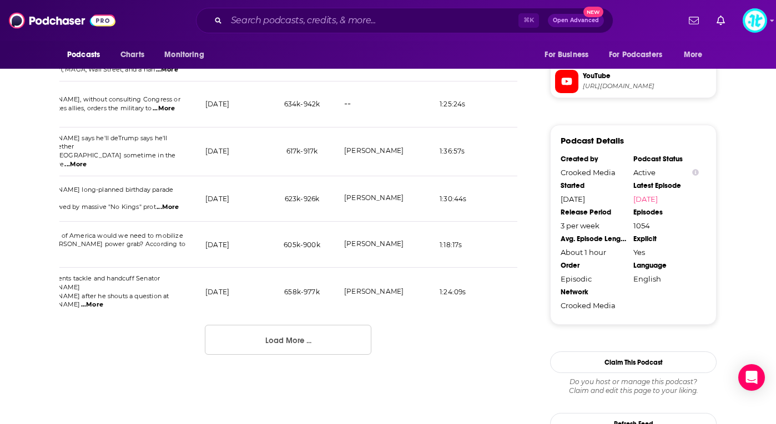
scroll to position [1150, 0]
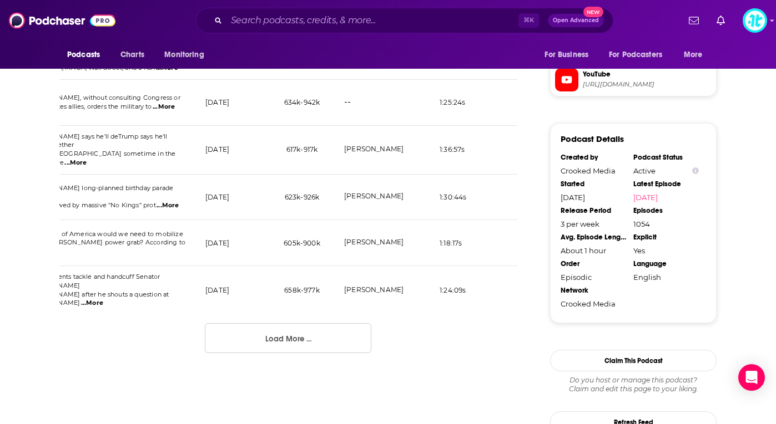
click at [323, 323] on button "Load More ..." at bounding box center [288, 338] width 166 height 30
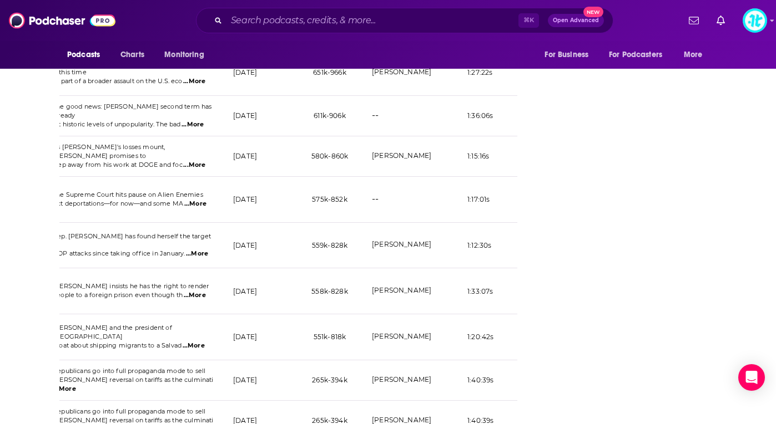
scroll to position [2113, 0]
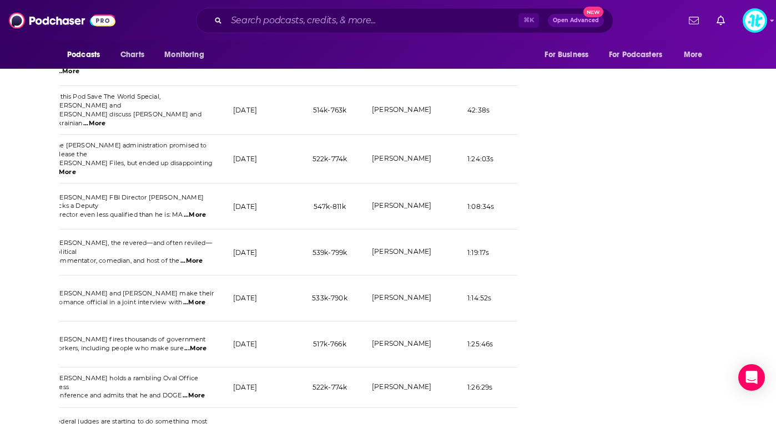
scroll to position [3185, 0]
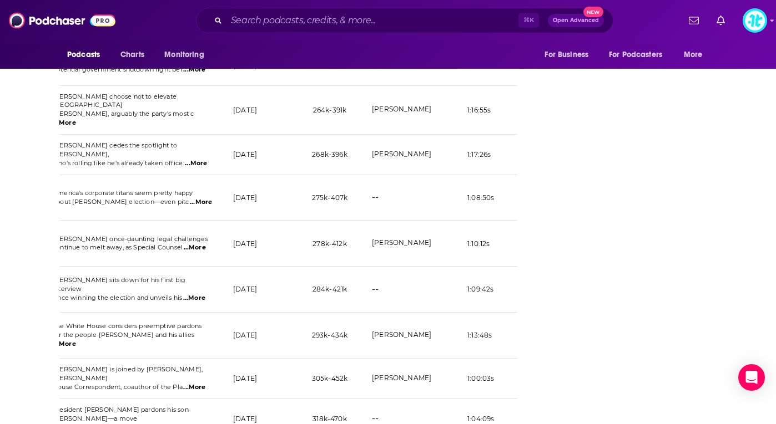
scroll to position [4258, 0]
